Goal: Task Accomplishment & Management: Manage account settings

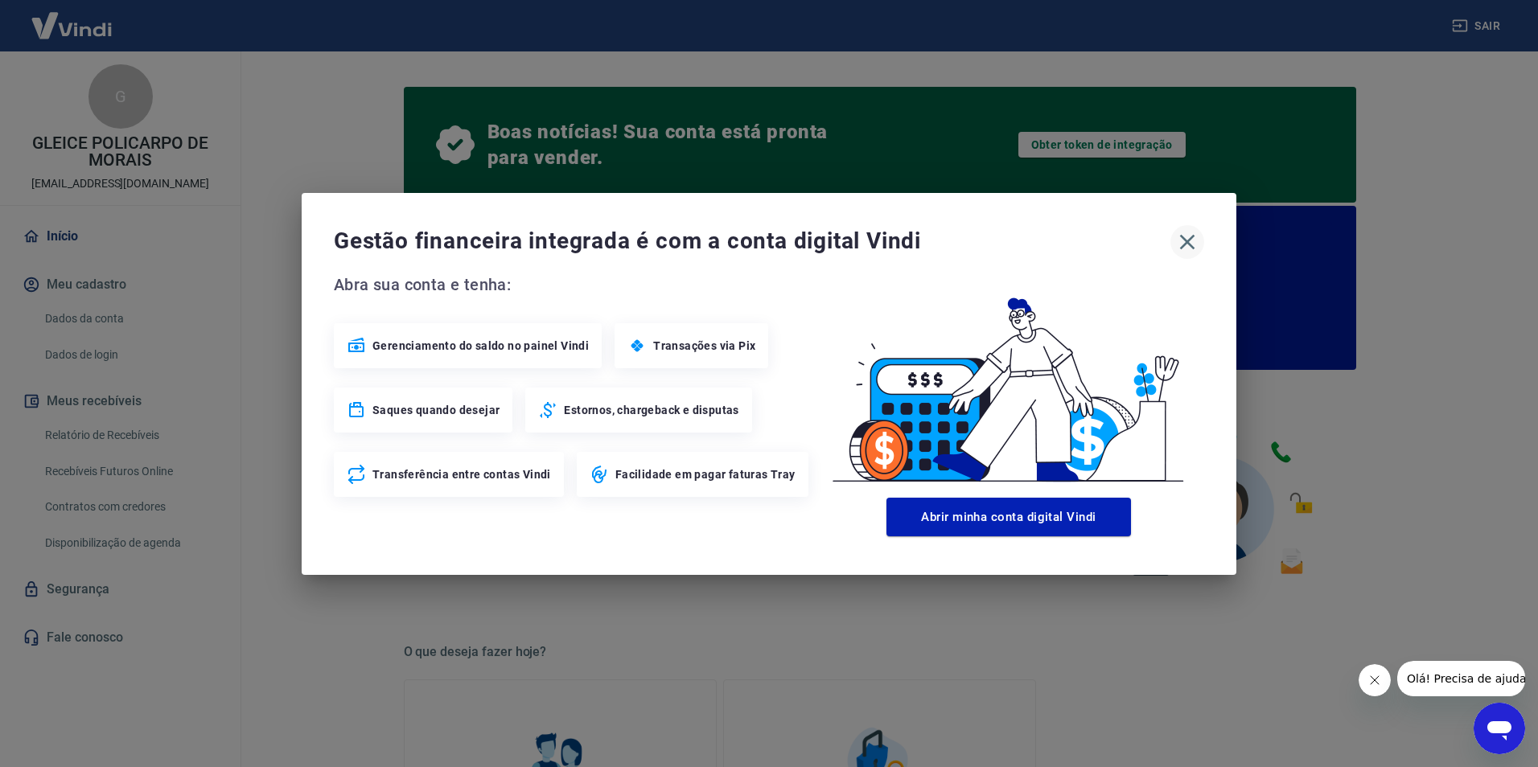
click at [1184, 243] on icon "button" at bounding box center [1187, 242] width 26 height 26
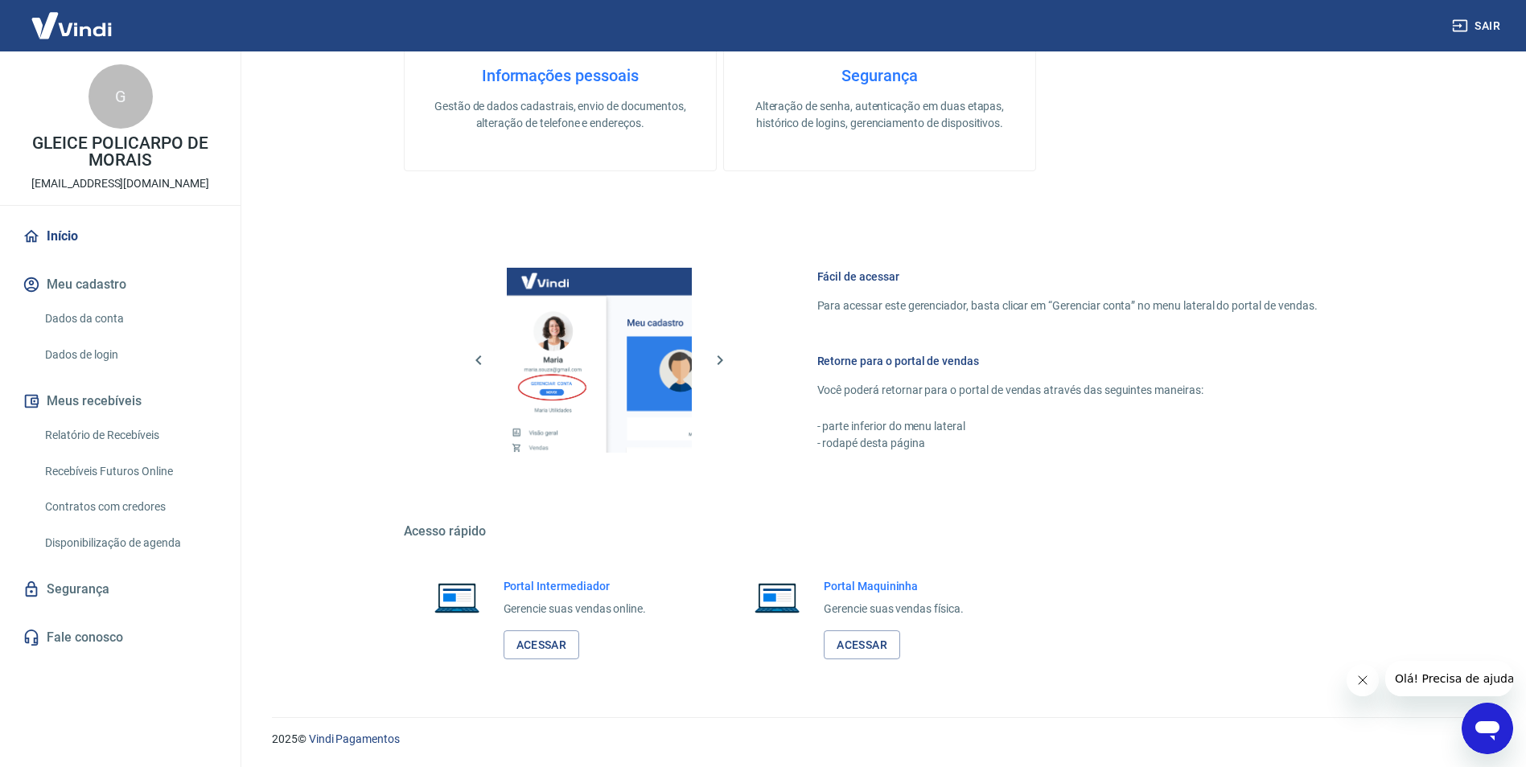
scroll to position [655, 0]
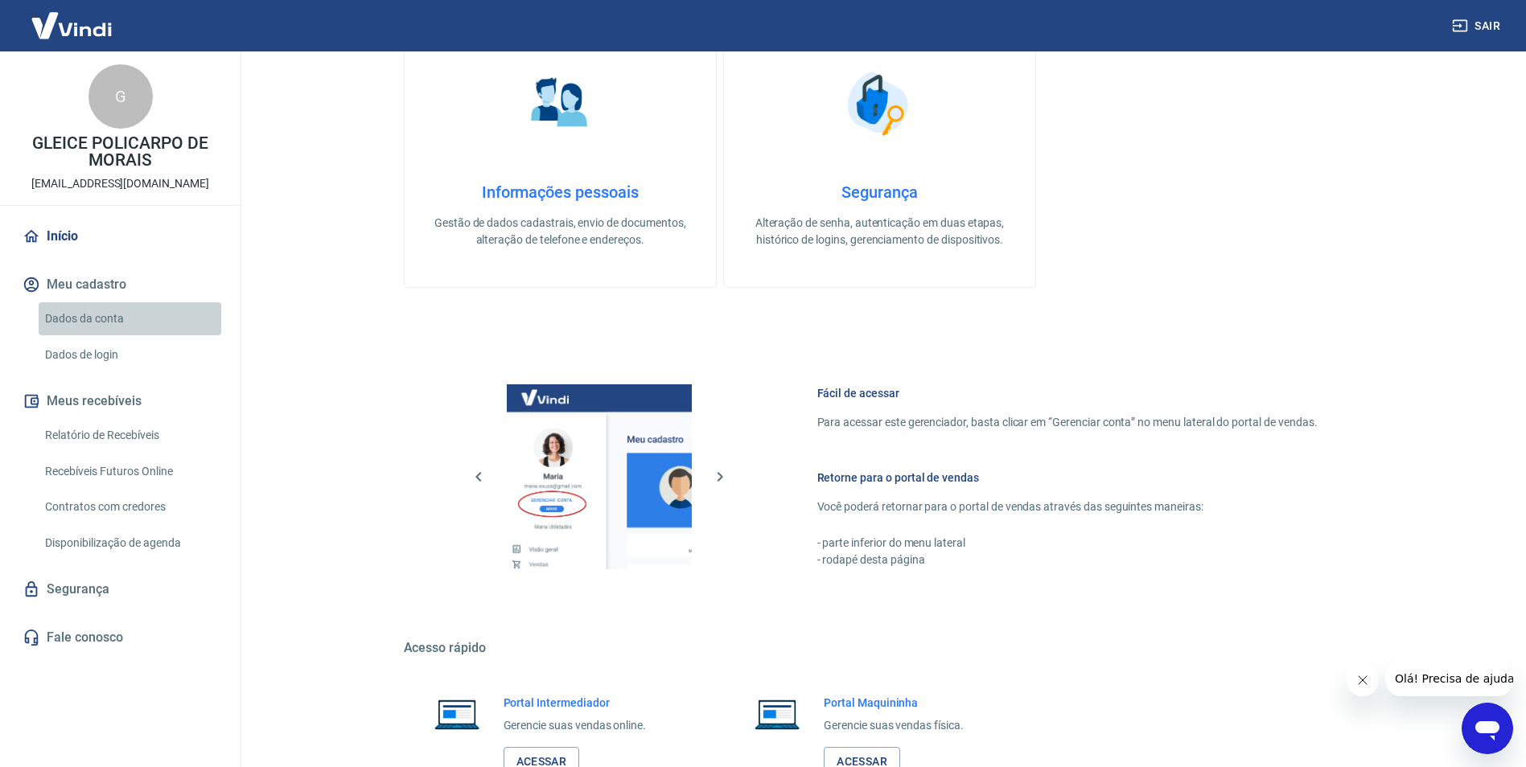
click at [90, 317] on link "Dados da conta" at bounding box center [130, 318] width 183 height 33
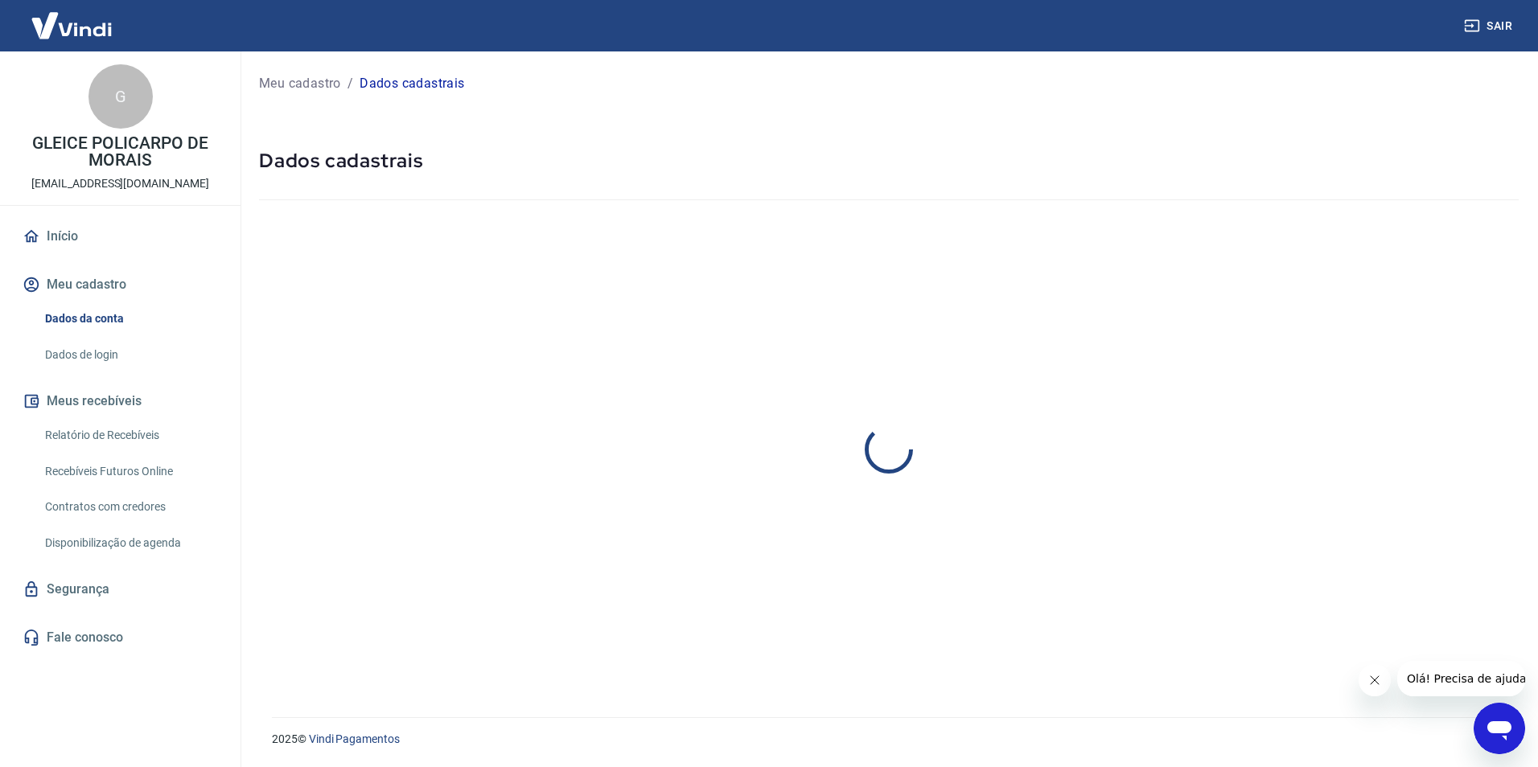
select select "MG"
select select "business"
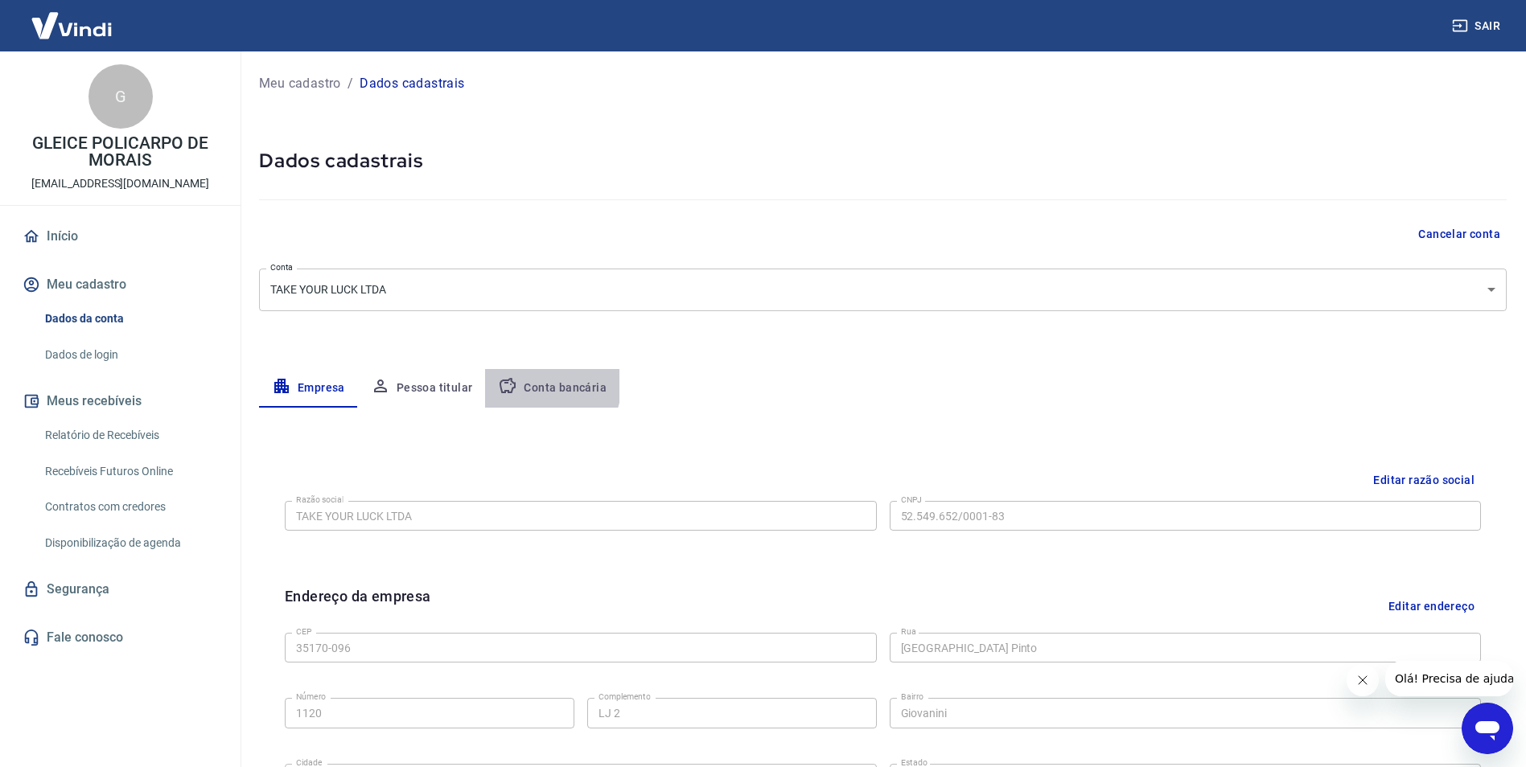
click at [537, 384] on button "Conta bancária" at bounding box center [552, 388] width 134 height 39
select select "1"
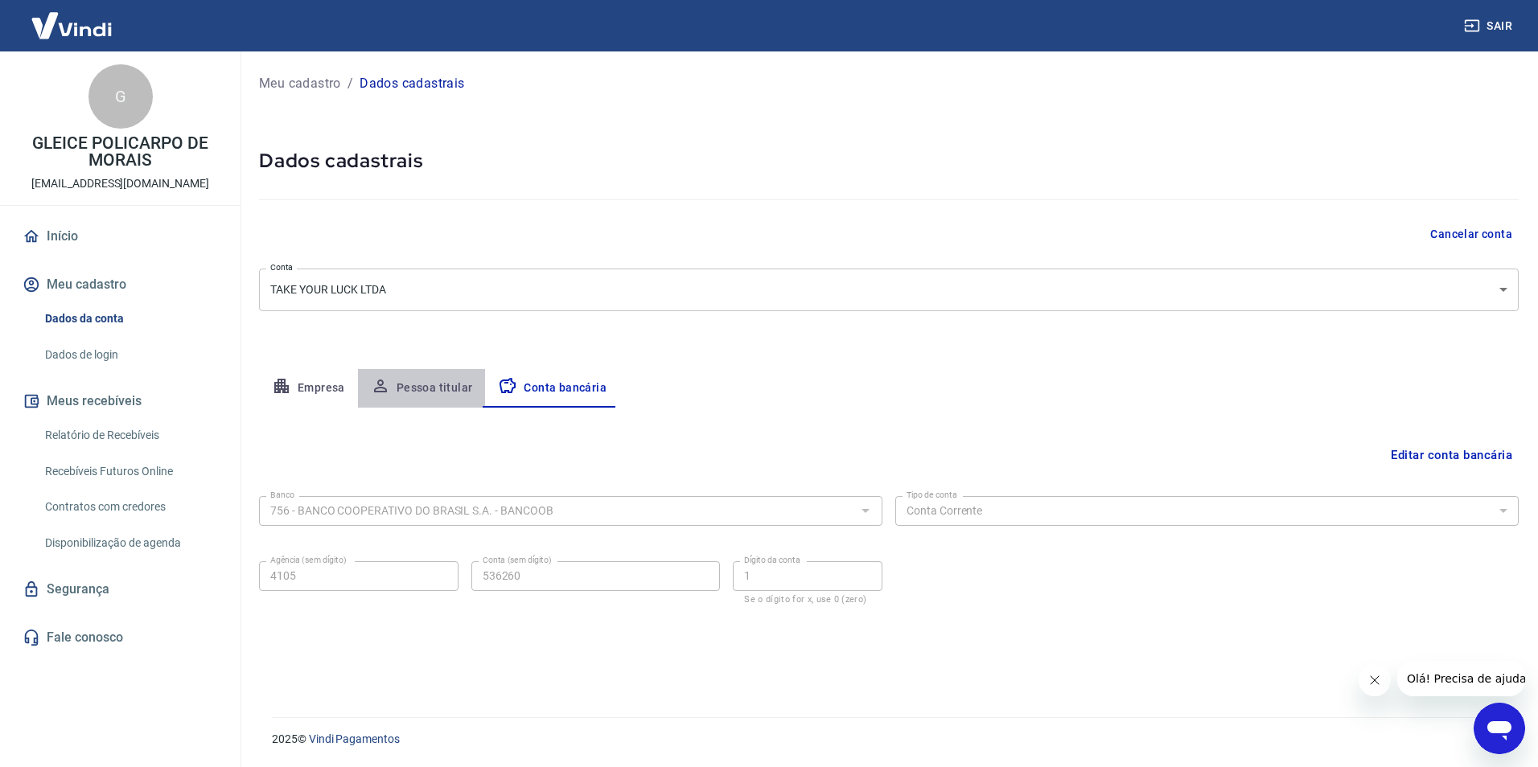
click at [456, 382] on button "Pessoa titular" at bounding box center [422, 388] width 128 height 39
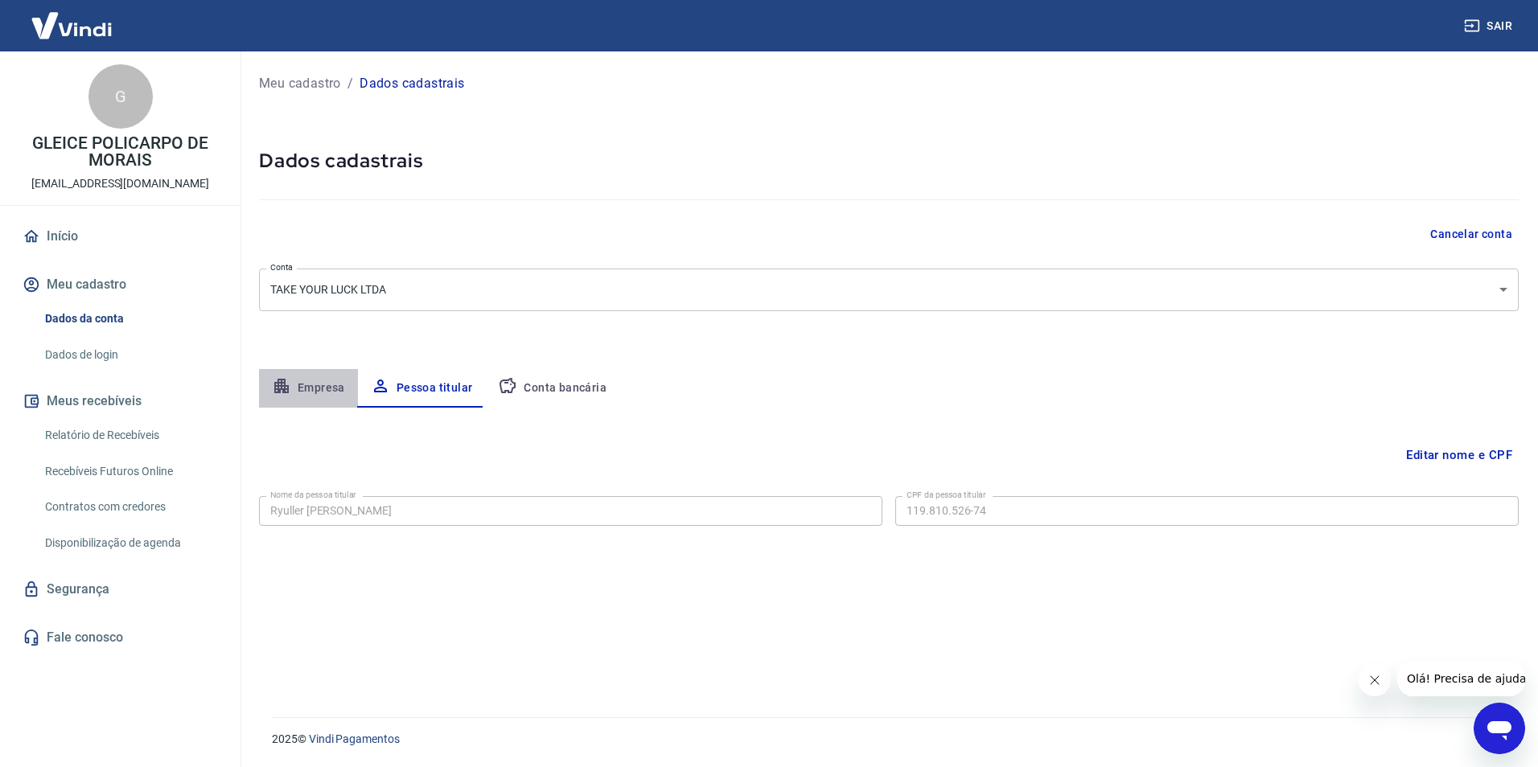
click at [318, 383] on button "Empresa" at bounding box center [308, 388] width 99 height 39
select select "MG"
select select "business"
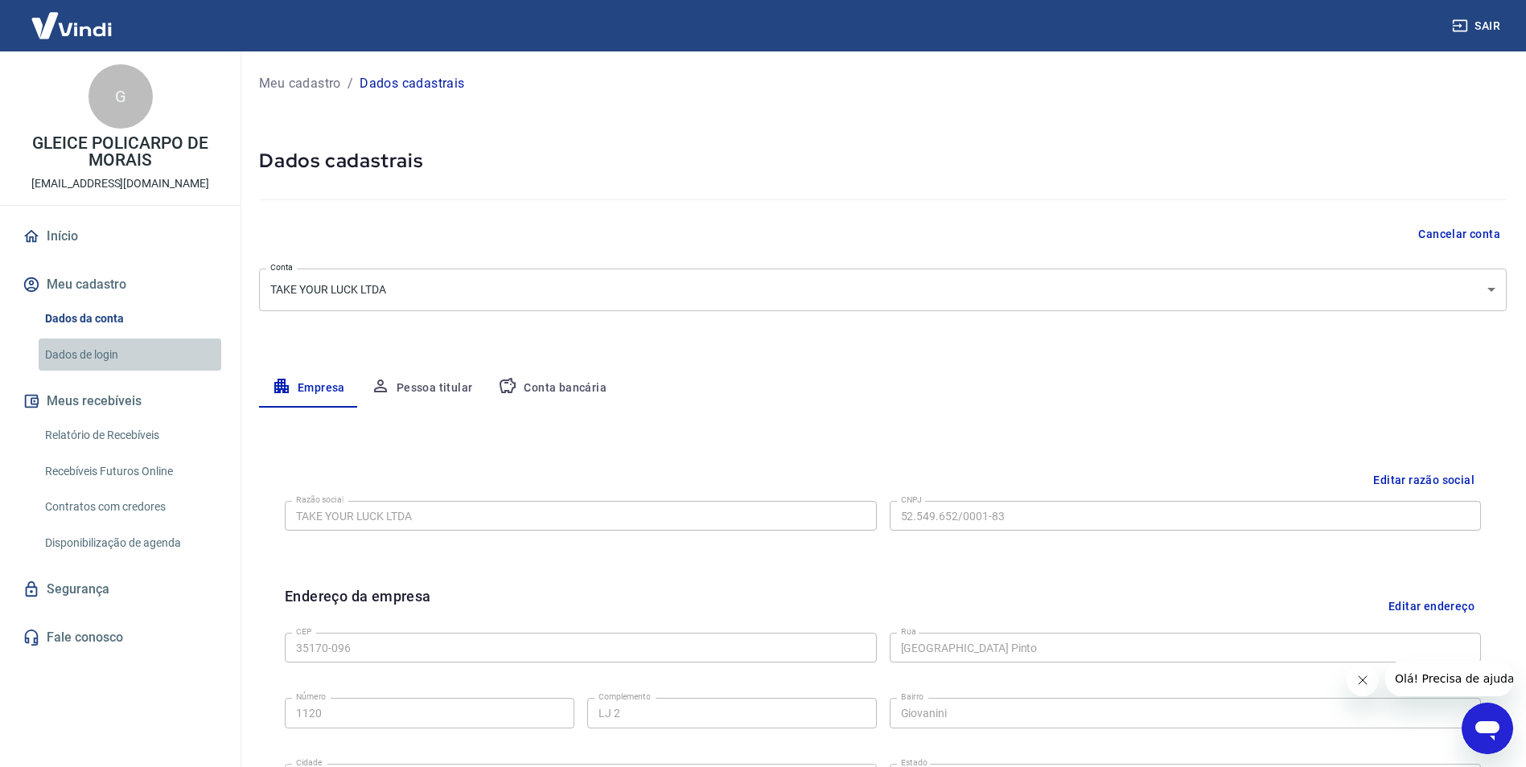
click at [90, 361] on link "Dados de login" at bounding box center [130, 355] width 183 height 33
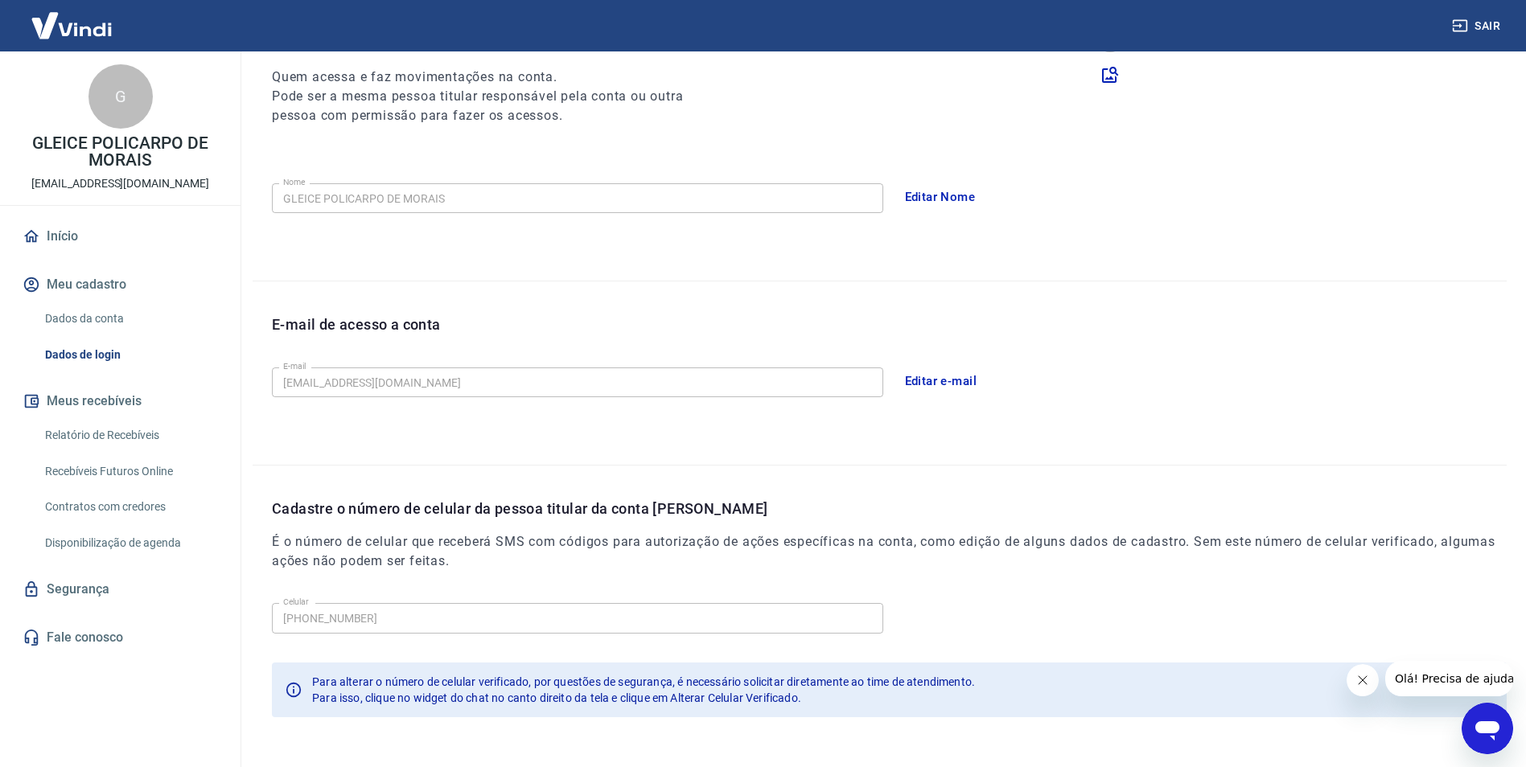
scroll to position [207, 0]
click at [93, 437] on link "Relatório de Recebíveis" at bounding box center [130, 435] width 183 height 33
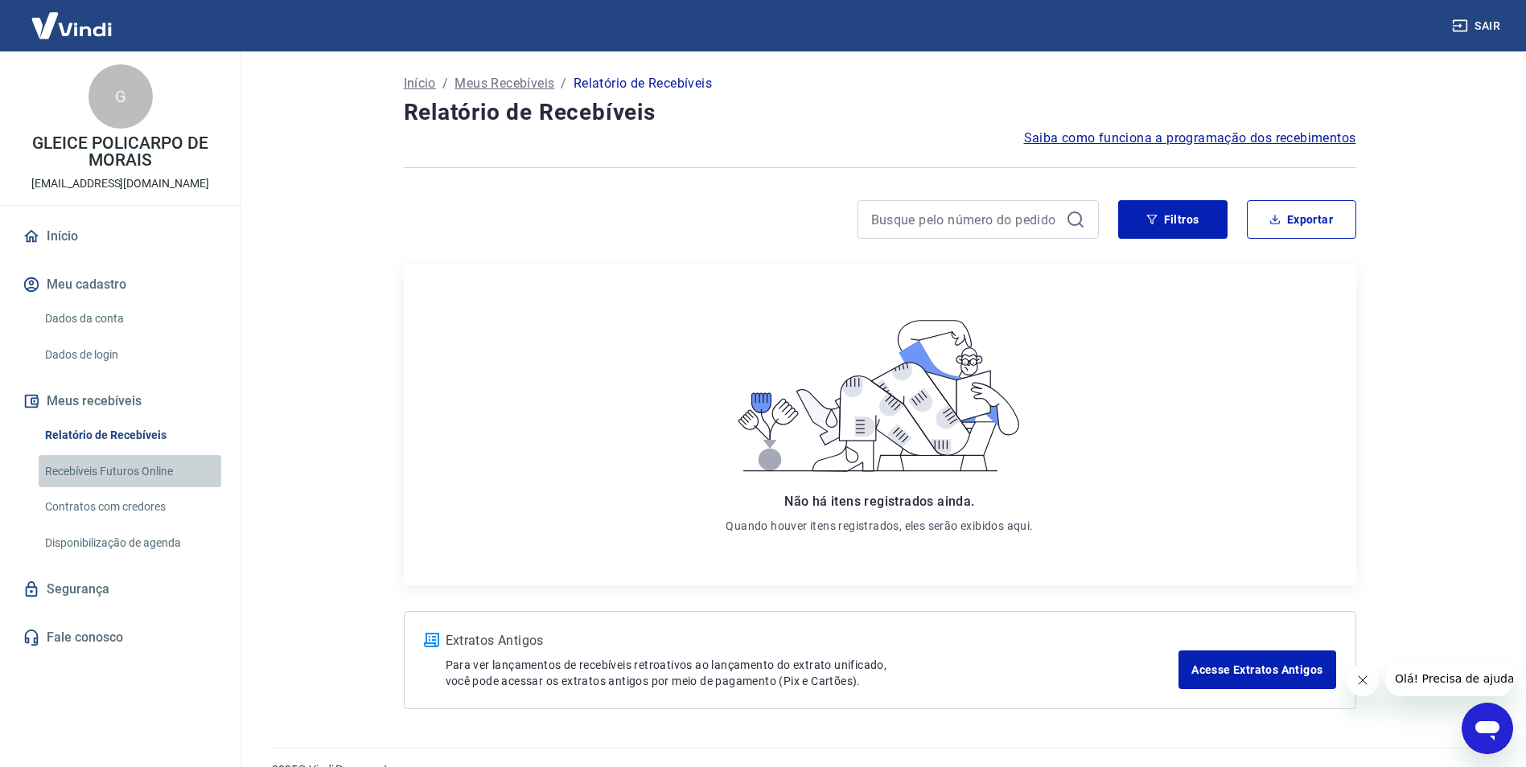
click at [128, 470] on link "Recebíveis Futuros Online" at bounding box center [130, 471] width 183 height 33
click at [1478, 737] on icon "Abrir janela de mensagens" at bounding box center [1487, 728] width 29 height 29
